Goal: Task Accomplishment & Management: Manage account settings

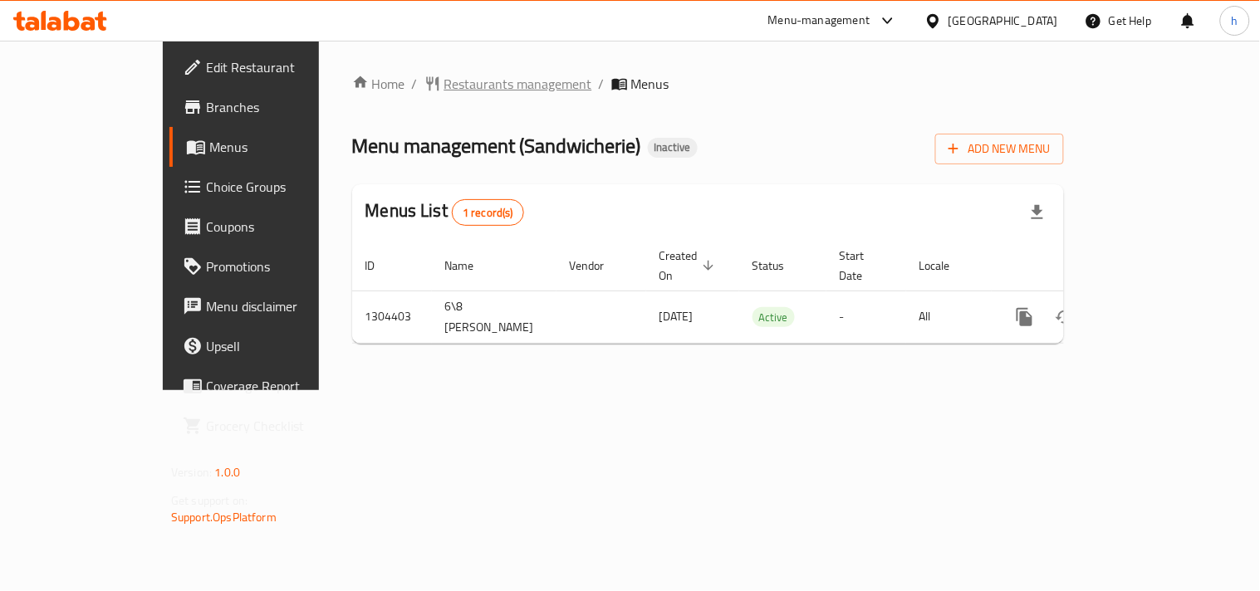
click at [444, 86] on span "Restaurants management" at bounding box center [518, 84] width 148 height 20
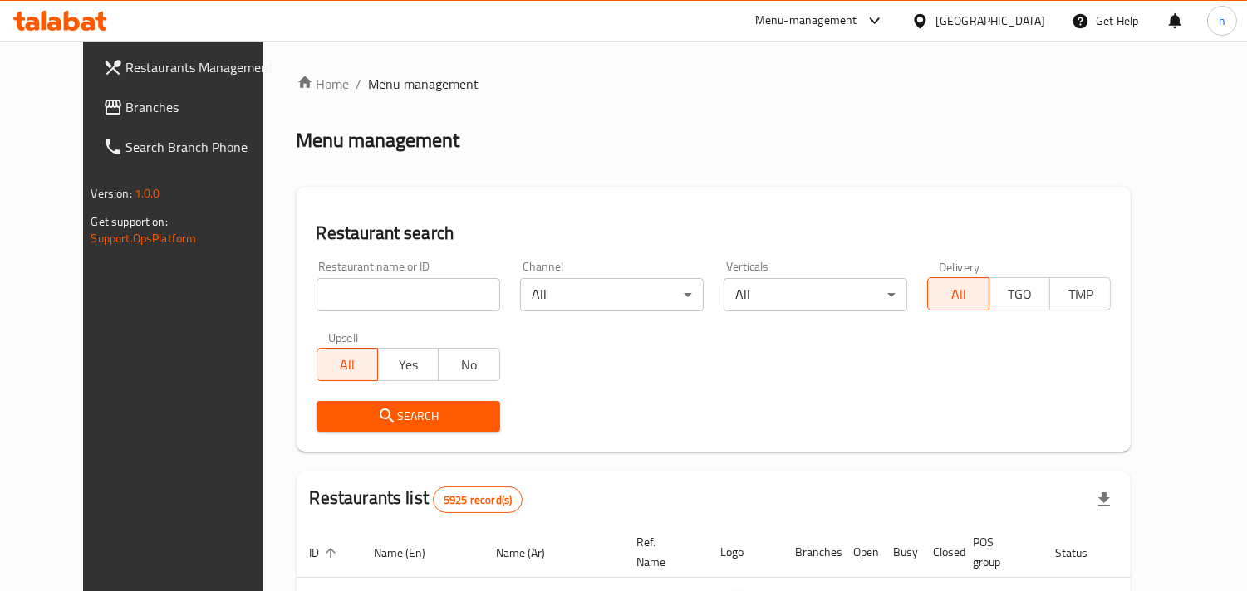
click at [368, 296] on input "search" at bounding box center [408, 294] width 184 height 33
paste input "703217"
type input "703217"
drag, startPoint x: 313, startPoint y: 432, endPoint x: 360, endPoint y: 405, distance: 54.3
click at [353, 406] on span "Search" at bounding box center [408, 416] width 157 height 21
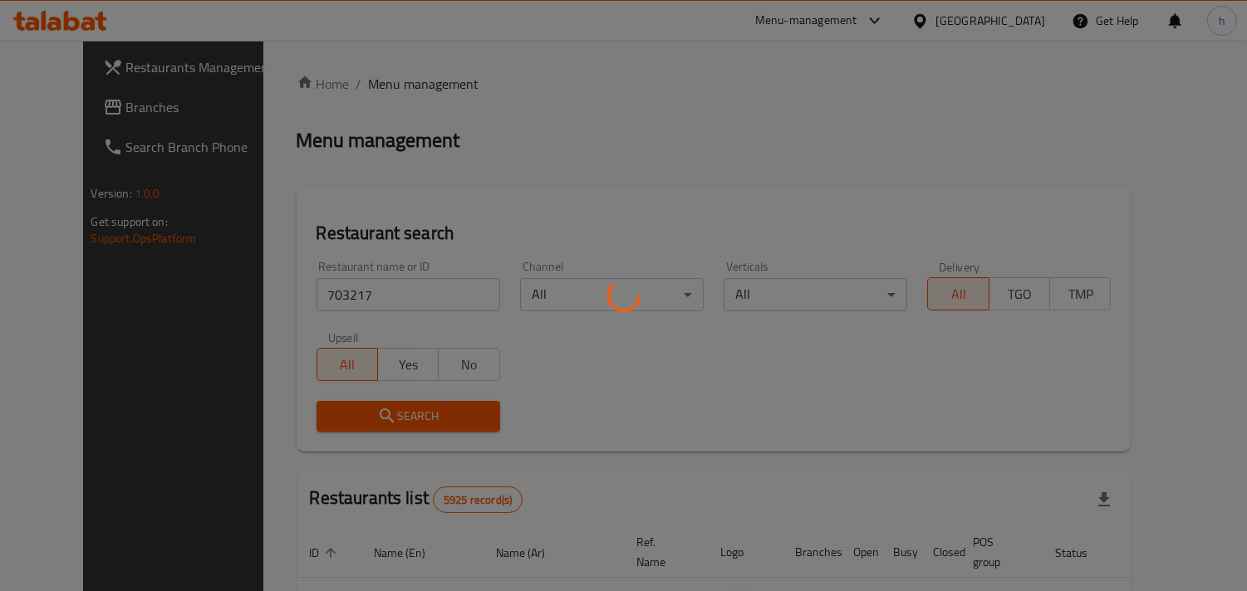
click at [360, 405] on div at bounding box center [623, 295] width 1247 height 591
click at [385, 419] on div at bounding box center [623, 295] width 1247 height 591
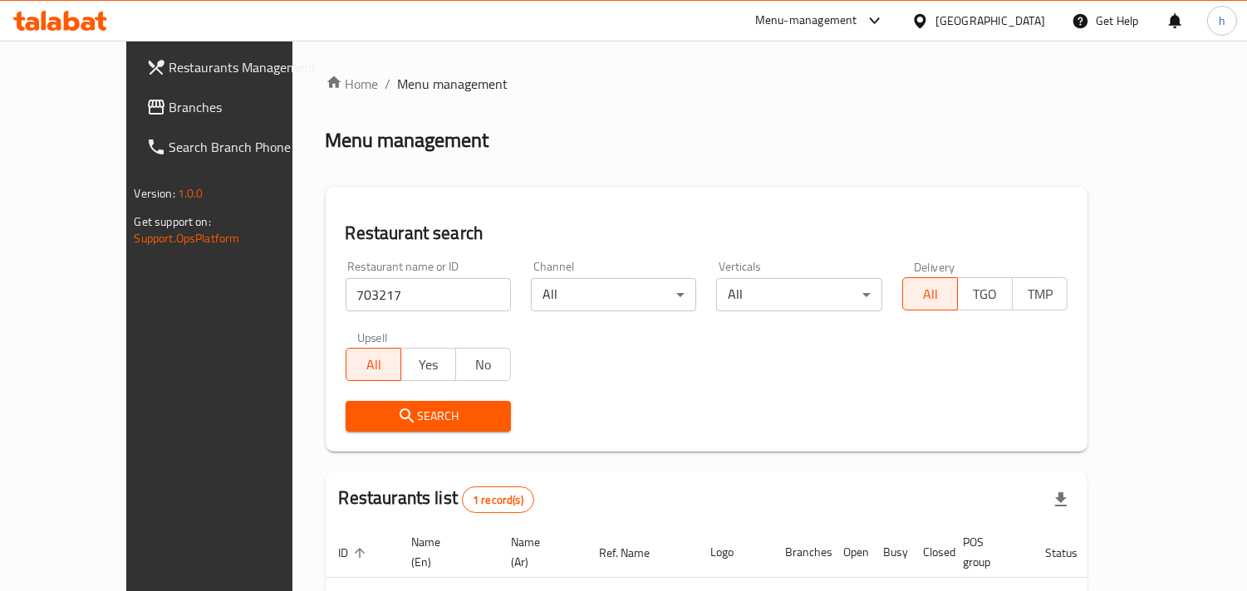
click at [385, 419] on span "Search" at bounding box center [428, 416] width 139 height 21
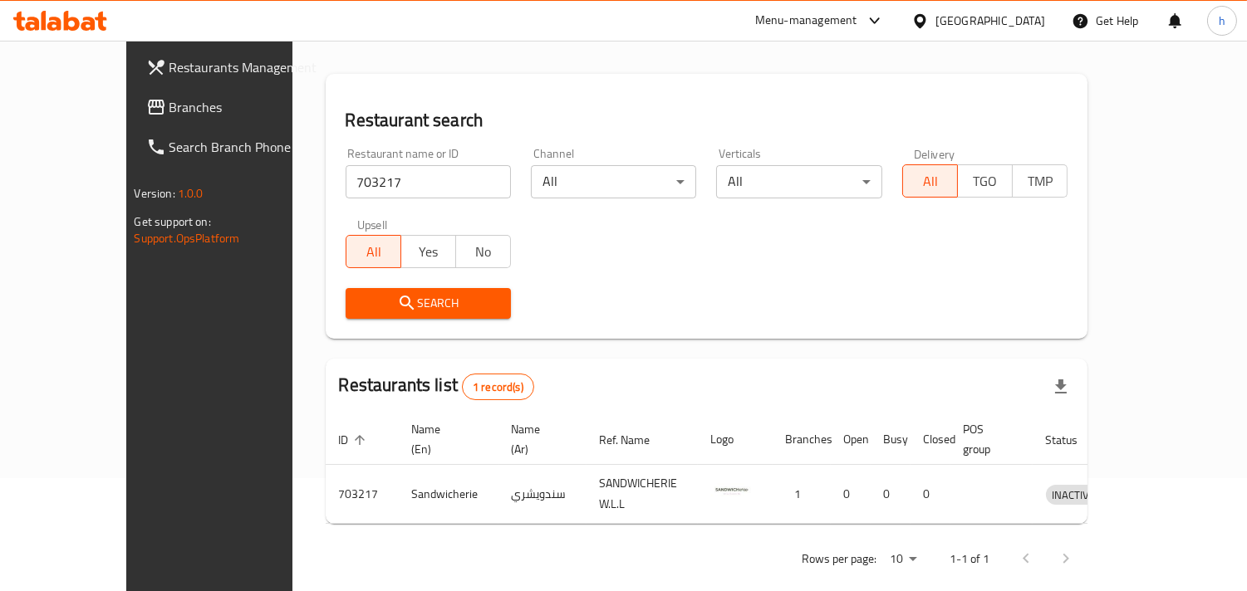
scroll to position [117, 0]
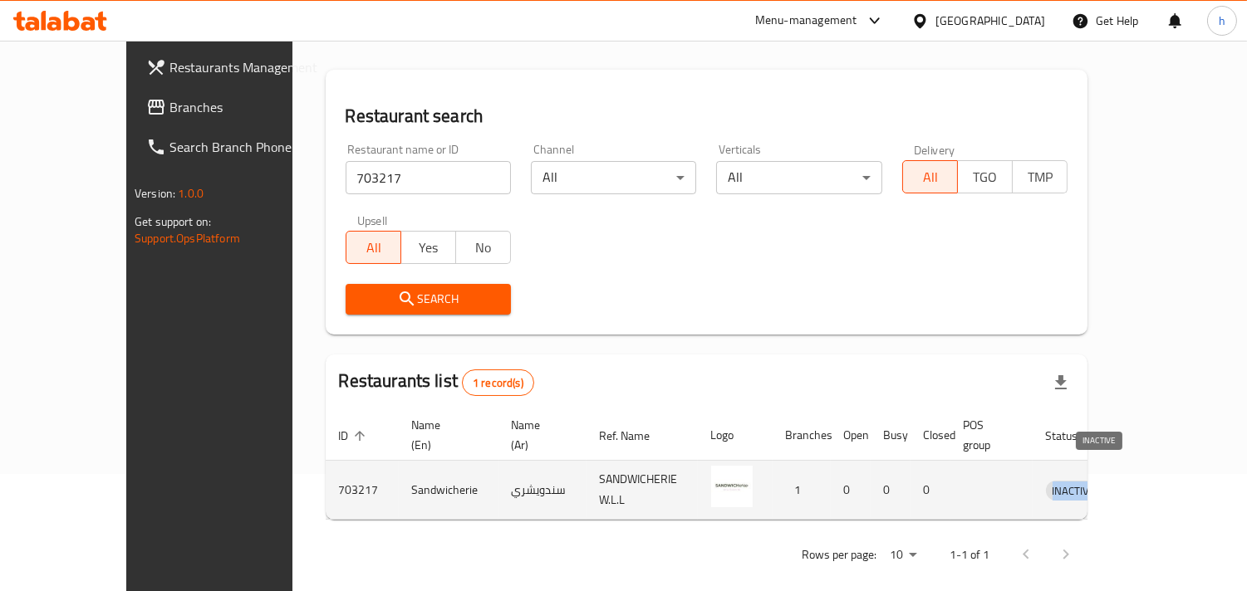
drag, startPoint x: 1072, startPoint y: 471, endPoint x: 1128, endPoint y: 469, distance: 55.7
click at [1122, 469] on td "INACTIVE" at bounding box center [1077, 490] width 90 height 59
click at [1154, 484] on icon "enhanced table" at bounding box center [1145, 491] width 18 height 14
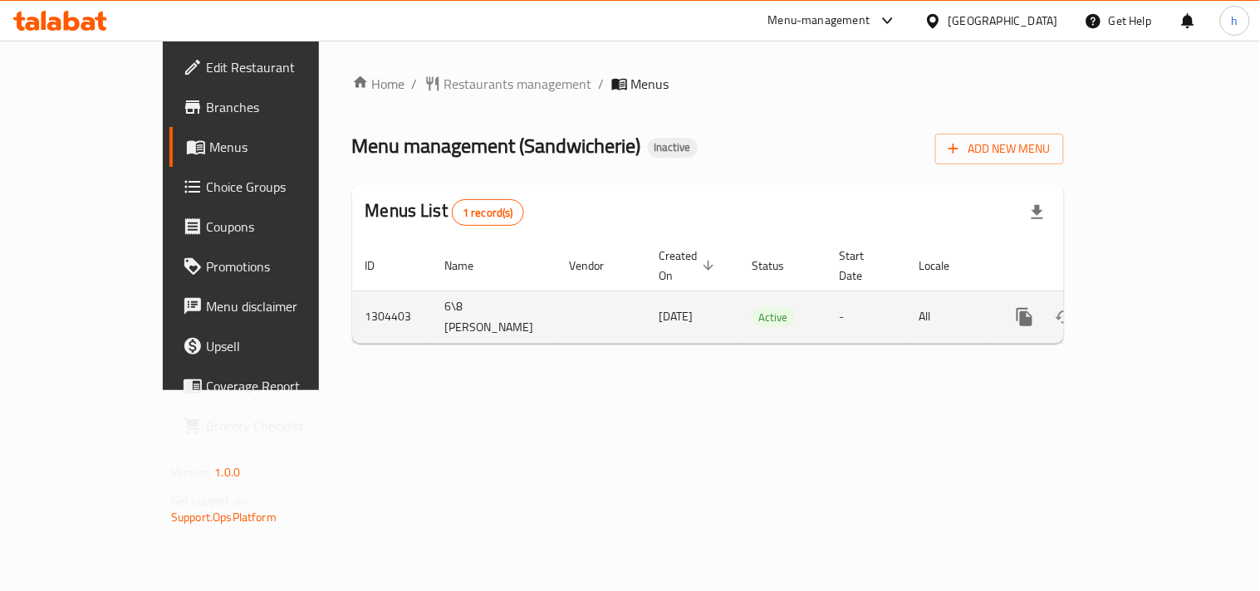
drag, startPoint x: 749, startPoint y: 291, endPoint x: 623, endPoint y: 287, distance: 126.3
click at [623, 291] on tr "1304403 6\8 [PERSON_NAME] [DATE] Active - All" at bounding box center [764, 317] width 825 height 52
